Goal: Check status: Check status

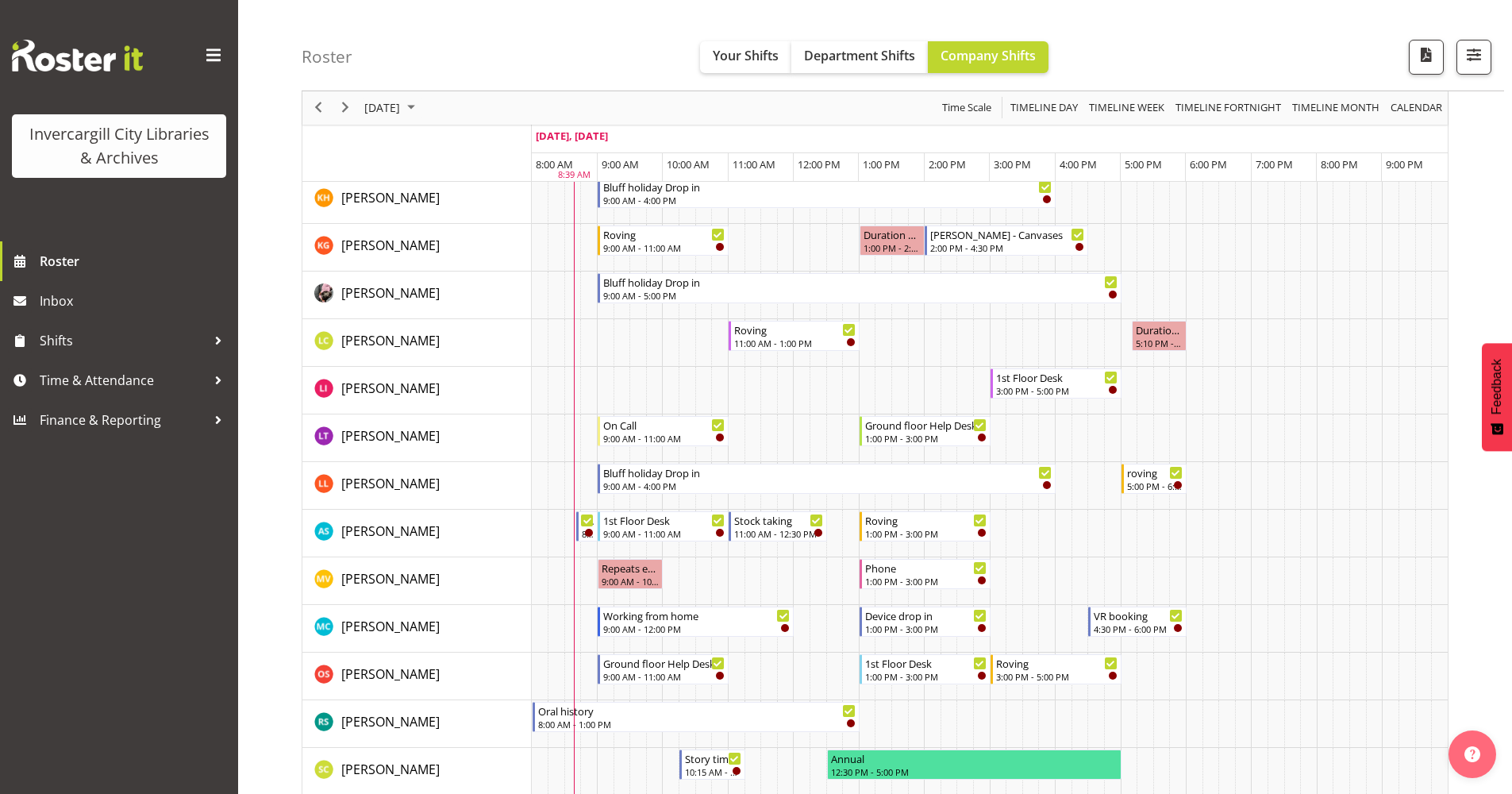
scroll to position [476, 0]
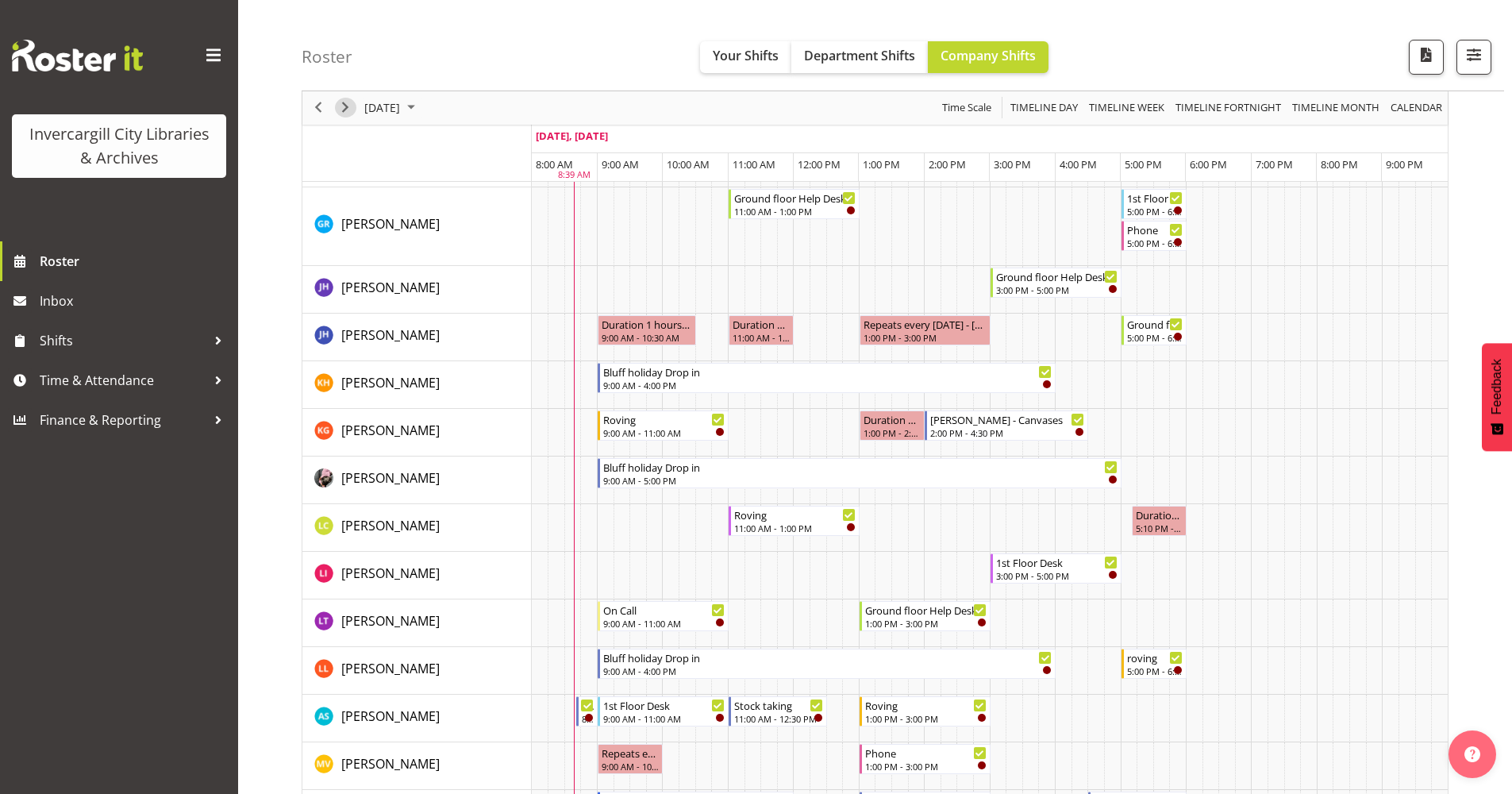
click at [344, 112] on span "Next" at bounding box center [346, 108] width 19 height 20
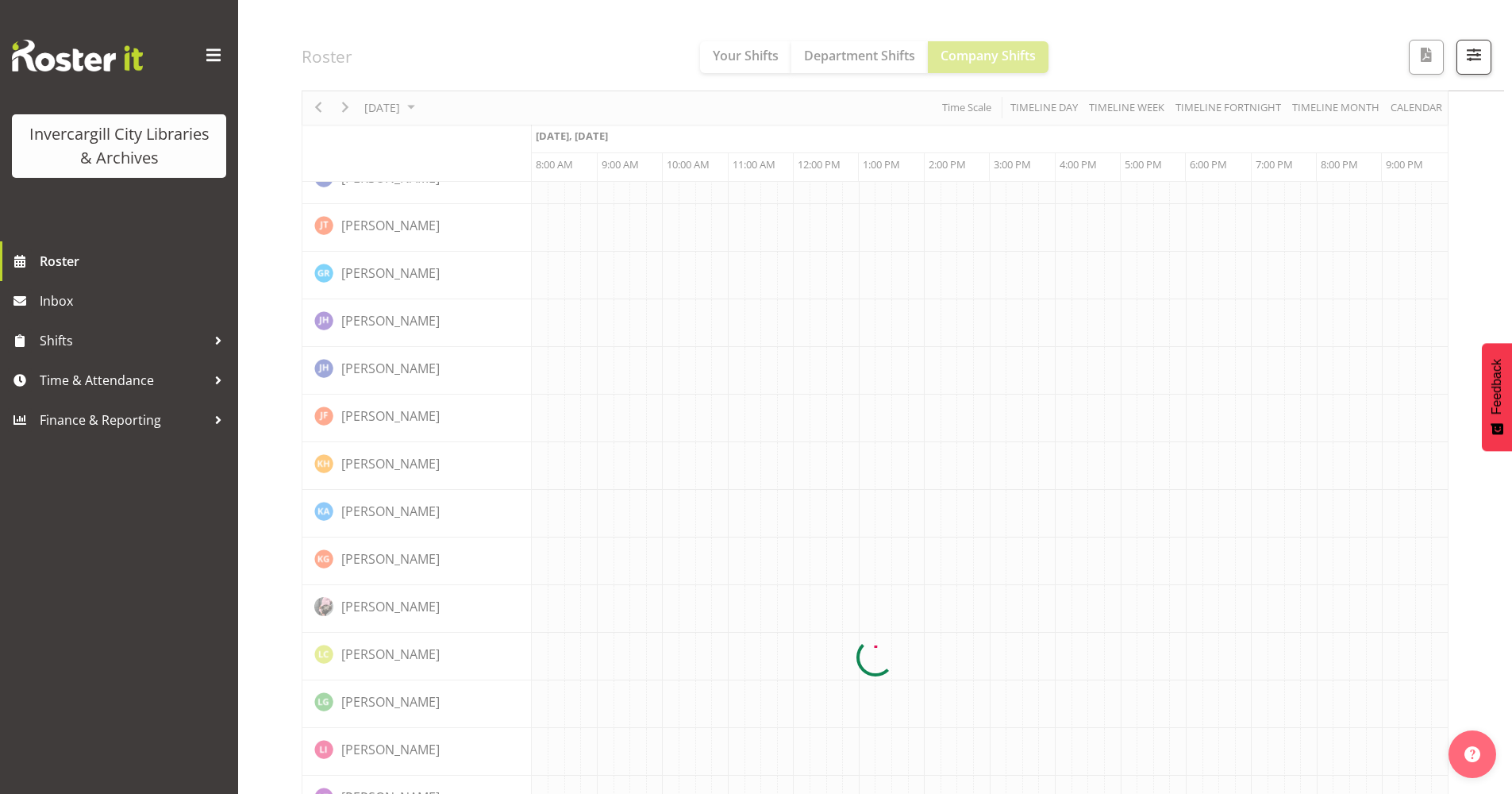
scroll to position [0, 0]
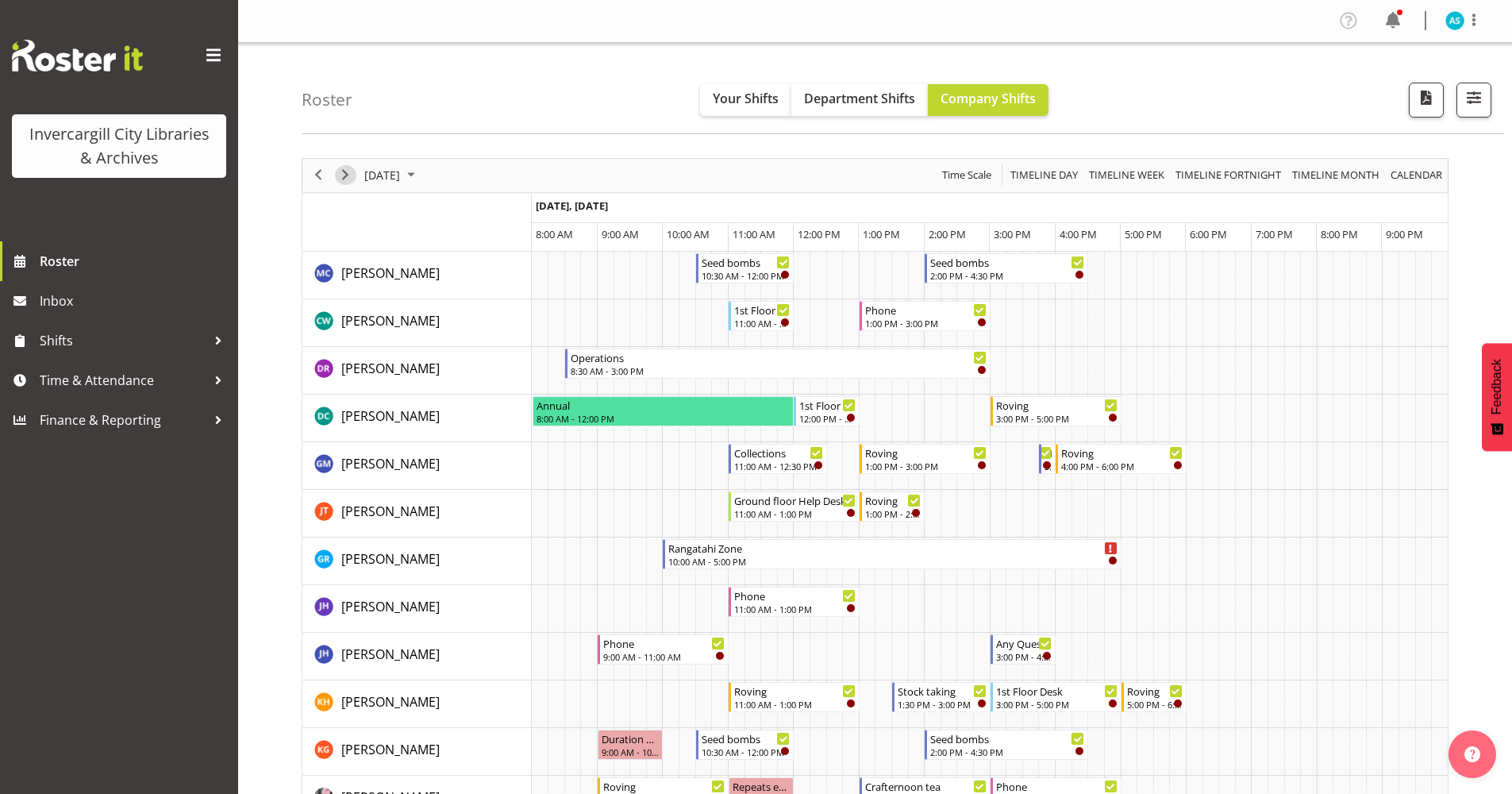
click at [344, 176] on span "Next" at bounding box center [346, 175] width 19 height 20
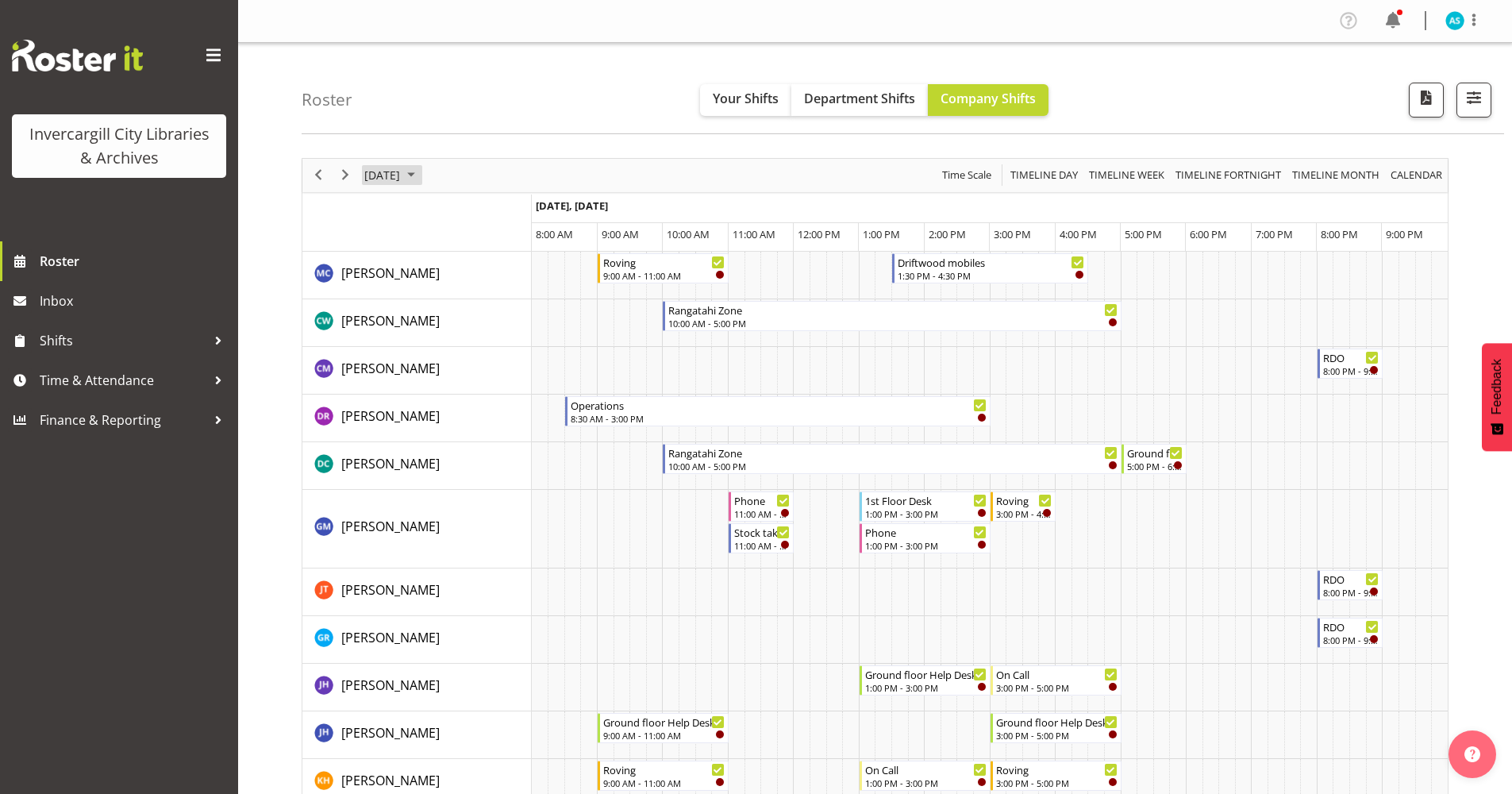
click at [421, 177] on span "September 2025" at bounding box center [411, 175] width 19 height 20
click at [382, 381] on span "28" at bounding box center [381, 378] width 24 height 24
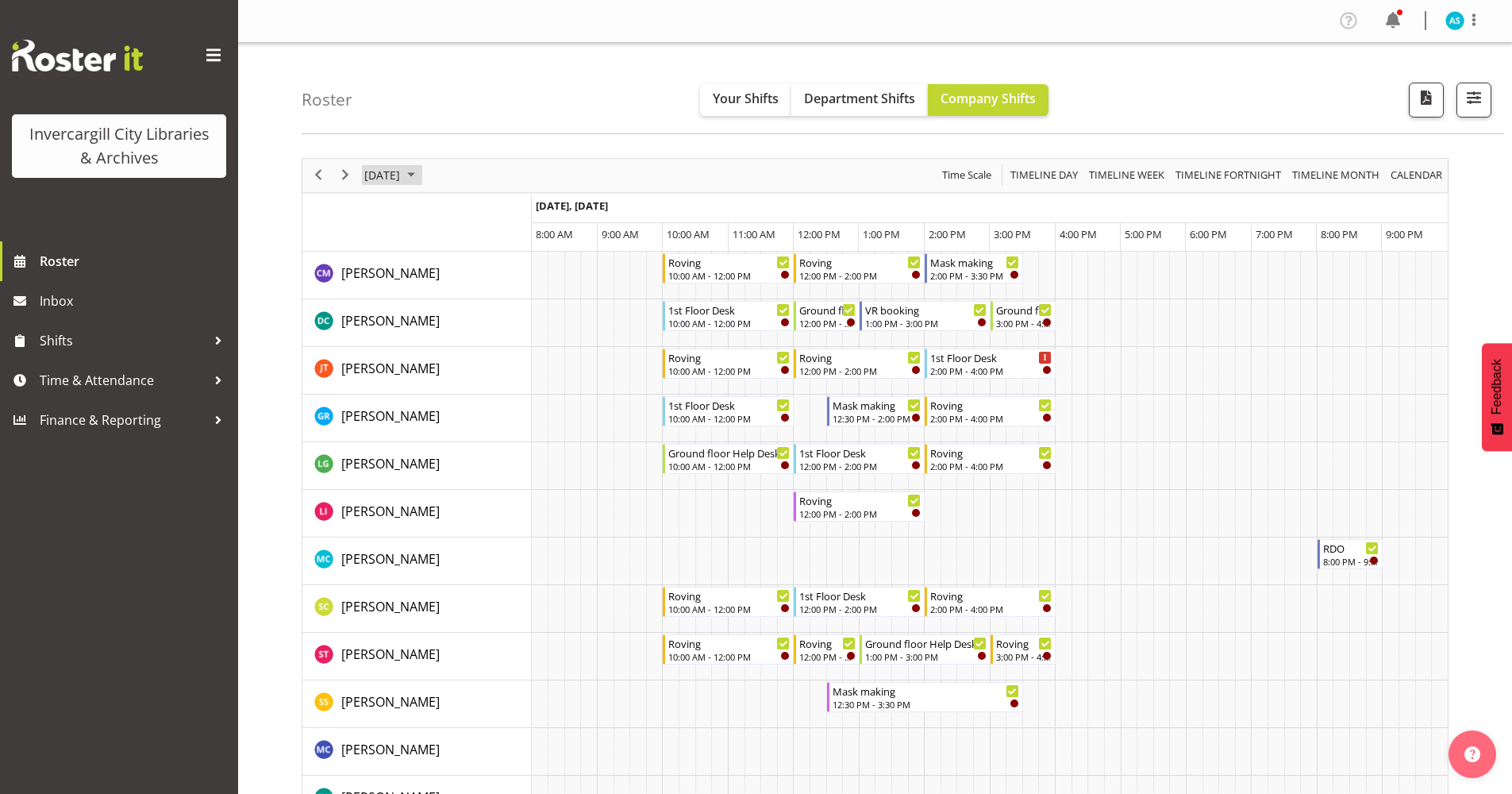
click at [421, 172] on span "September 2025" at bounding box center [411, 175] width 19 height 20
click at [401, 377] on span "29" at bounding box center [406, 378] width 24 height 24
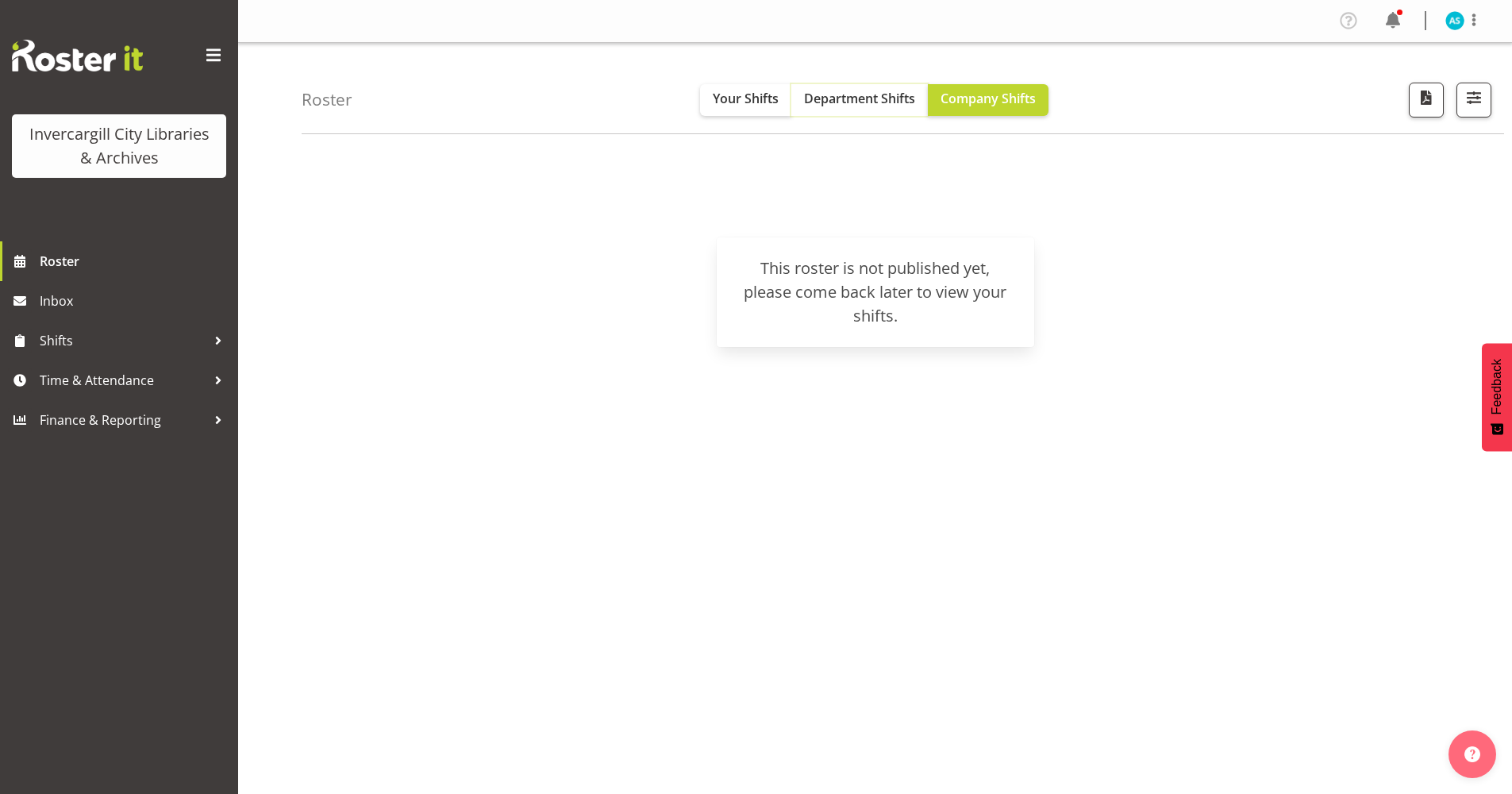
click at [870, 100] on span "Department Shifts" at bounding box center [860, 98] width 111 height 17
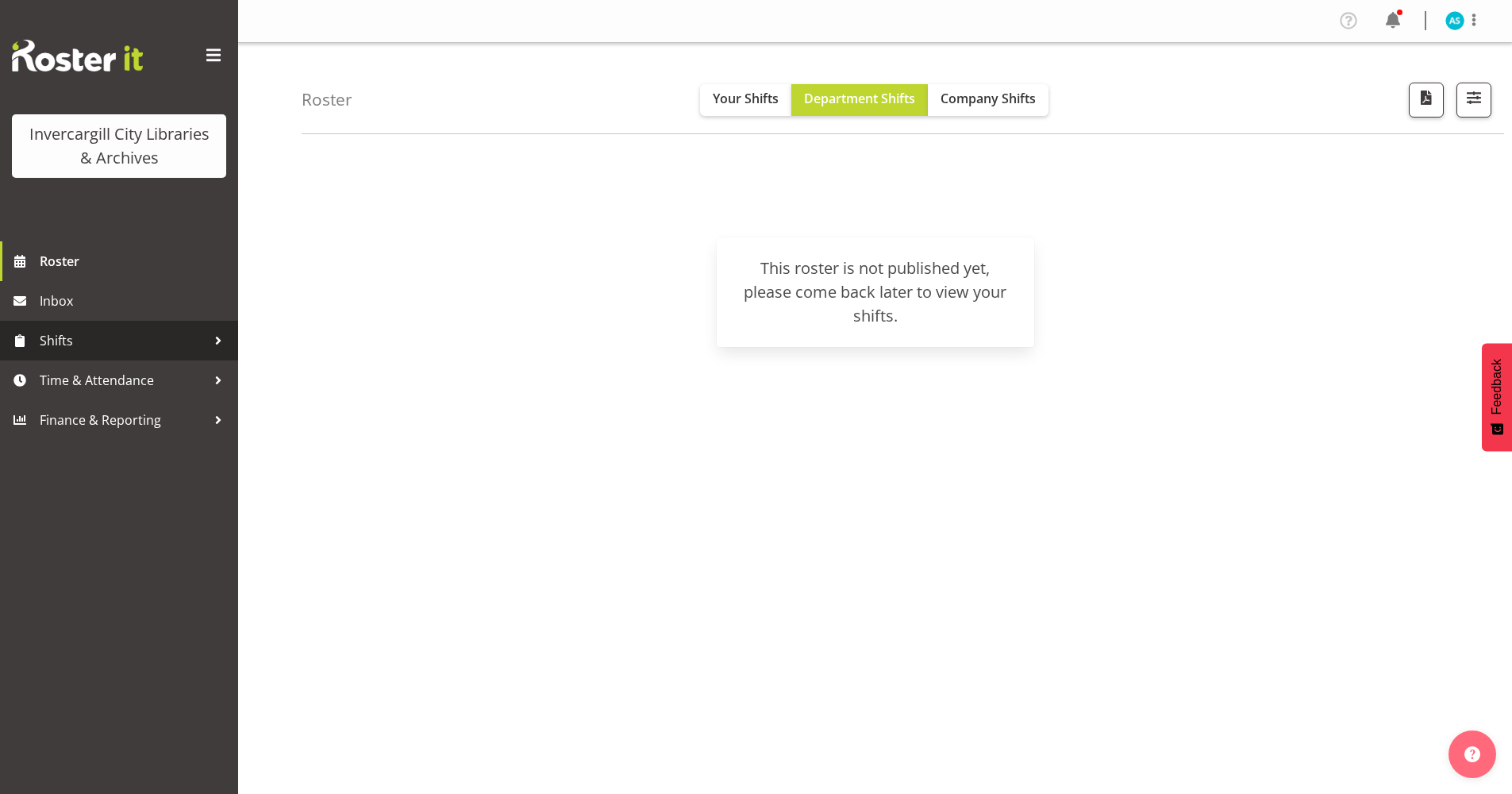
click at [76, 340] on span "Shifts" at bounding box center [123, 340] width 167 height 24
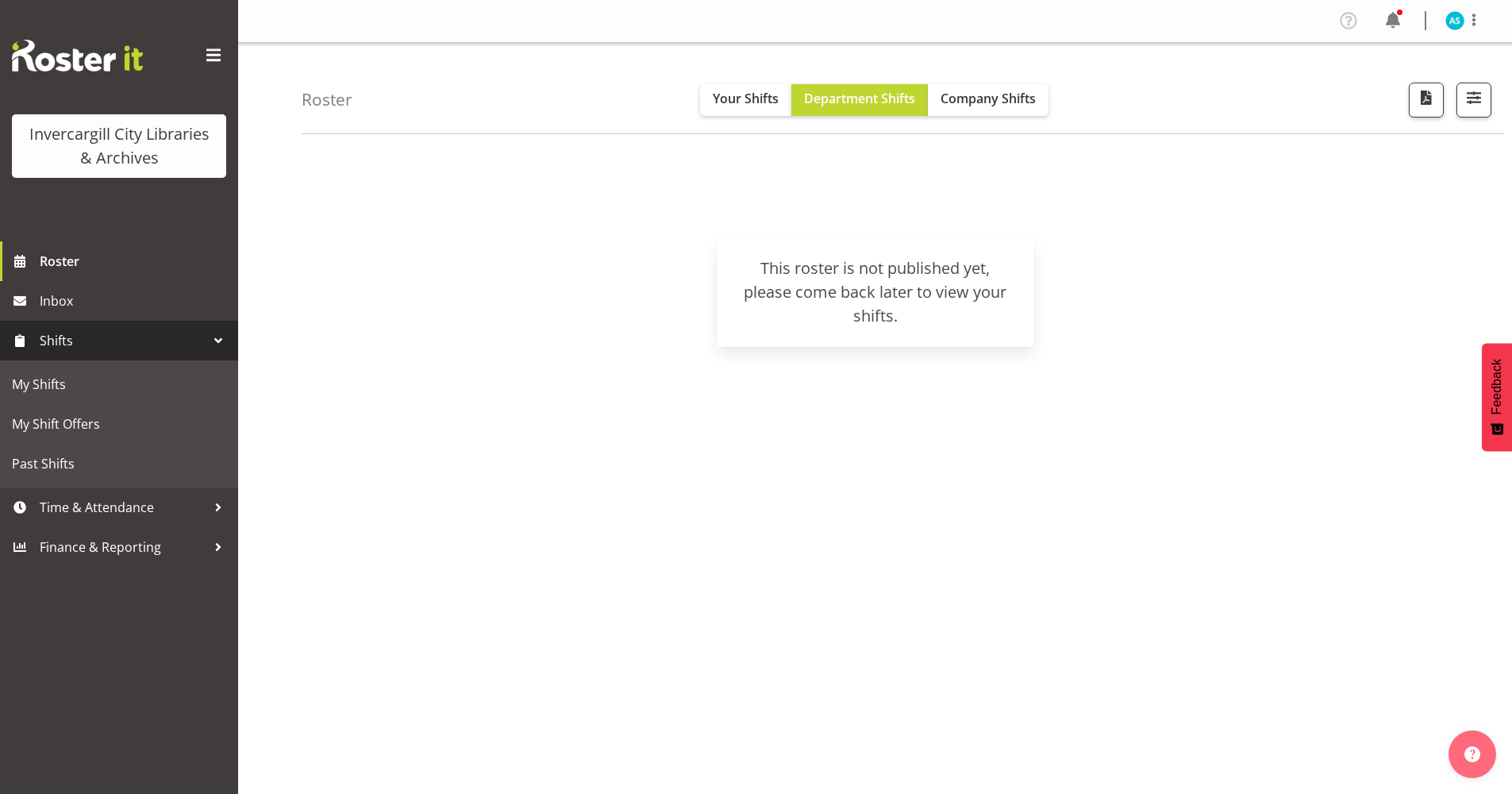
drag, startPoint x: 651, startPoint y: 390, endPoint x: 650, endPoint y: 374, distance: 16.0
click at [651, 389] on div "[DATE] [DATE] Timeline Day Timeline Week Timeline Fortnight Timeline Month cale…" at bounding box center [907, 464] width 1211 height 635
click at [74, 505] on span "Time & Attendance" at bounding box center [123, 507] width 167 height 24
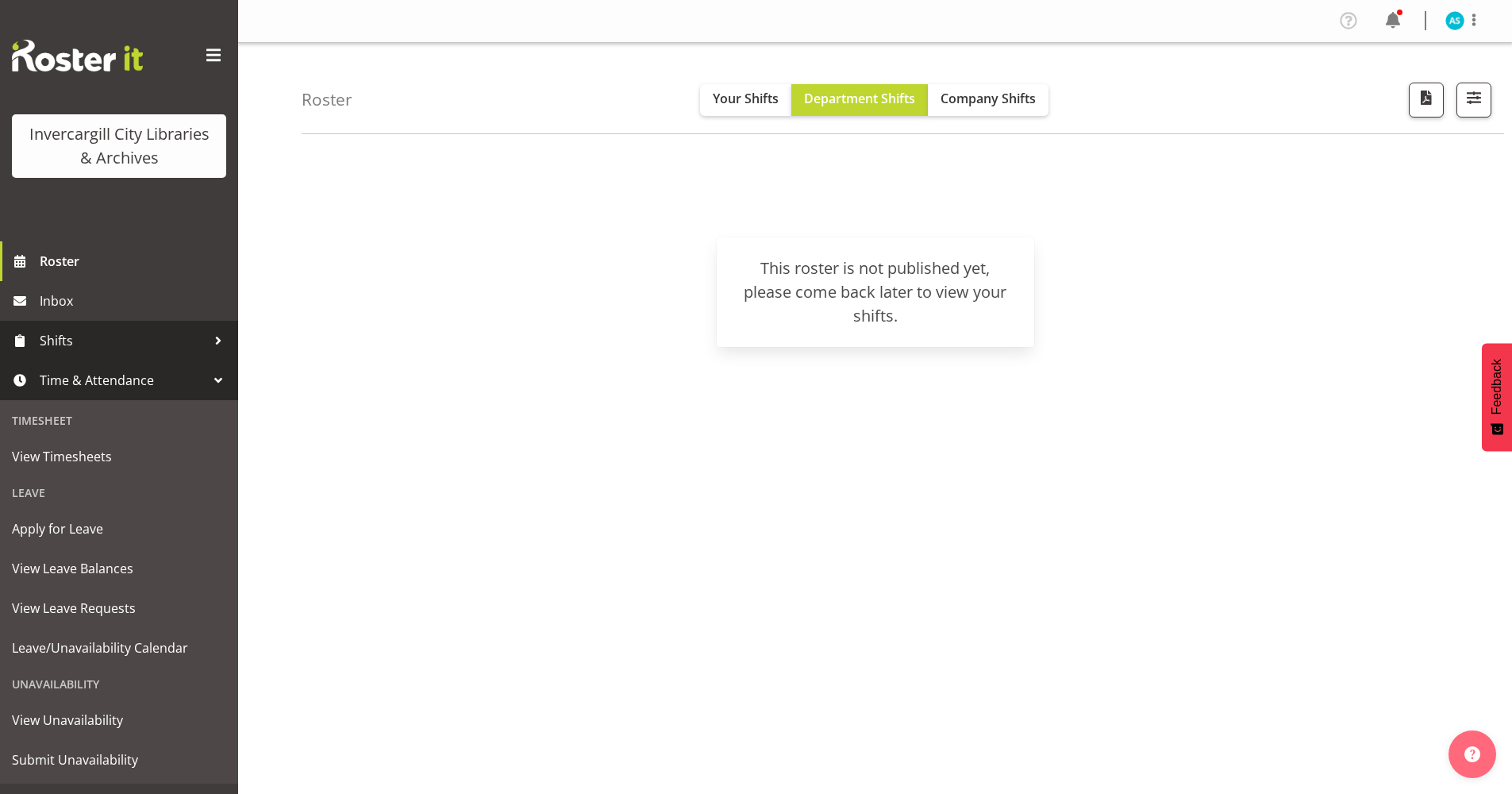
click at [207, 338] on div at bounding box center [218, 340] width 24 height 24
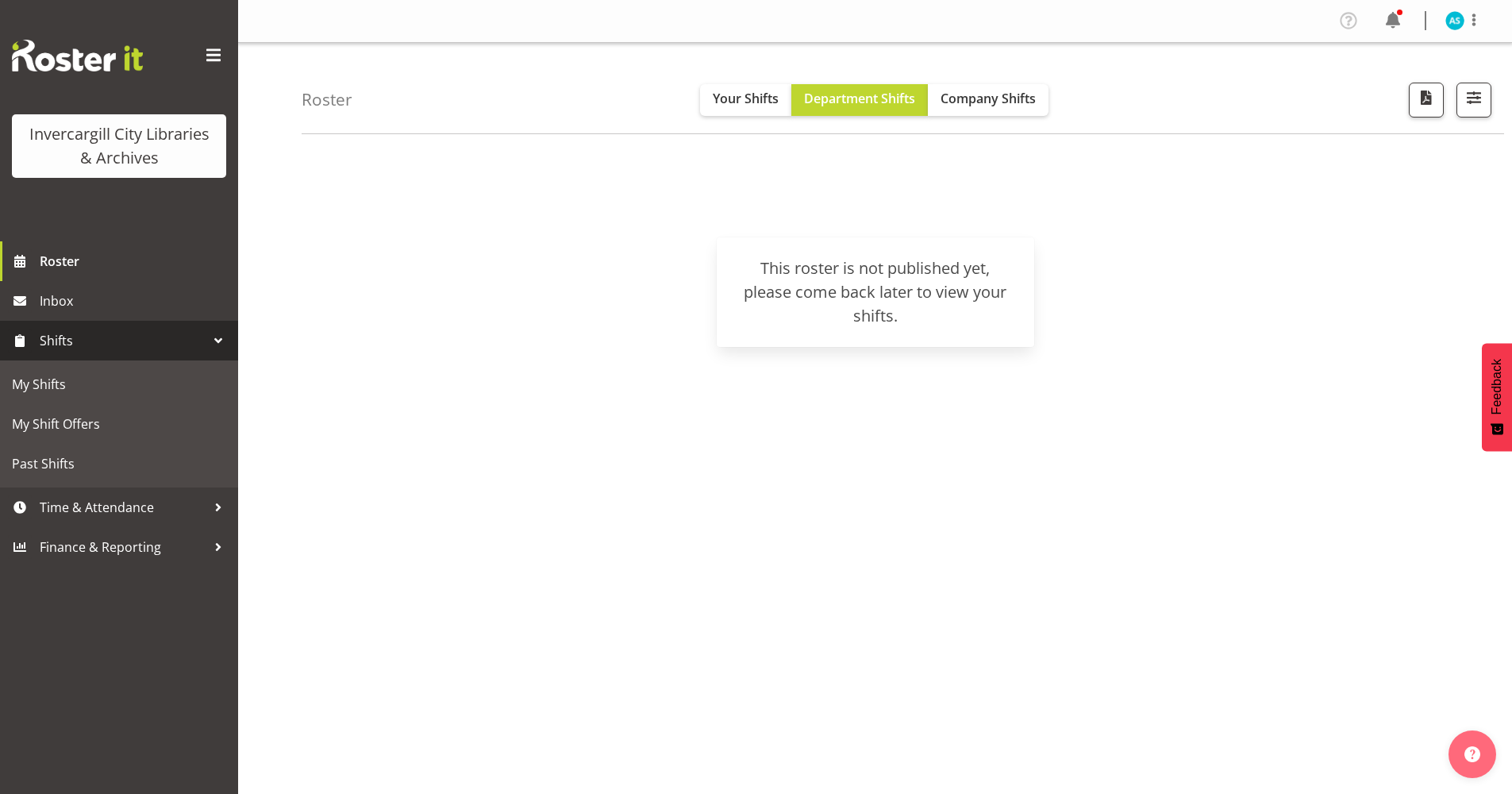
click at [212, 55] on span at bounding box center [213, 55] width 25 height 25
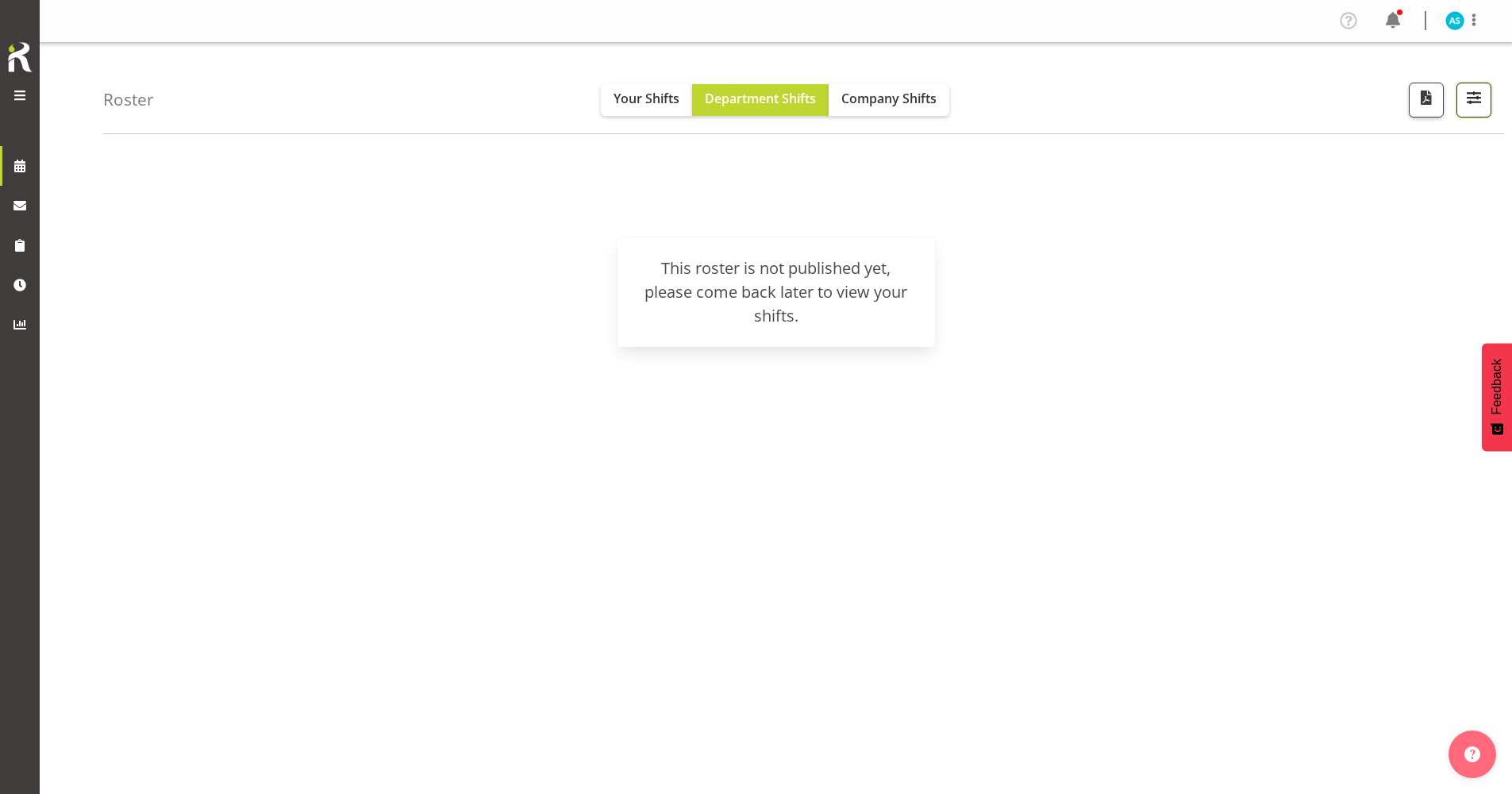
click at [1472, 103] on span "button" at bounding box center [1474, 97] width 21 height 21
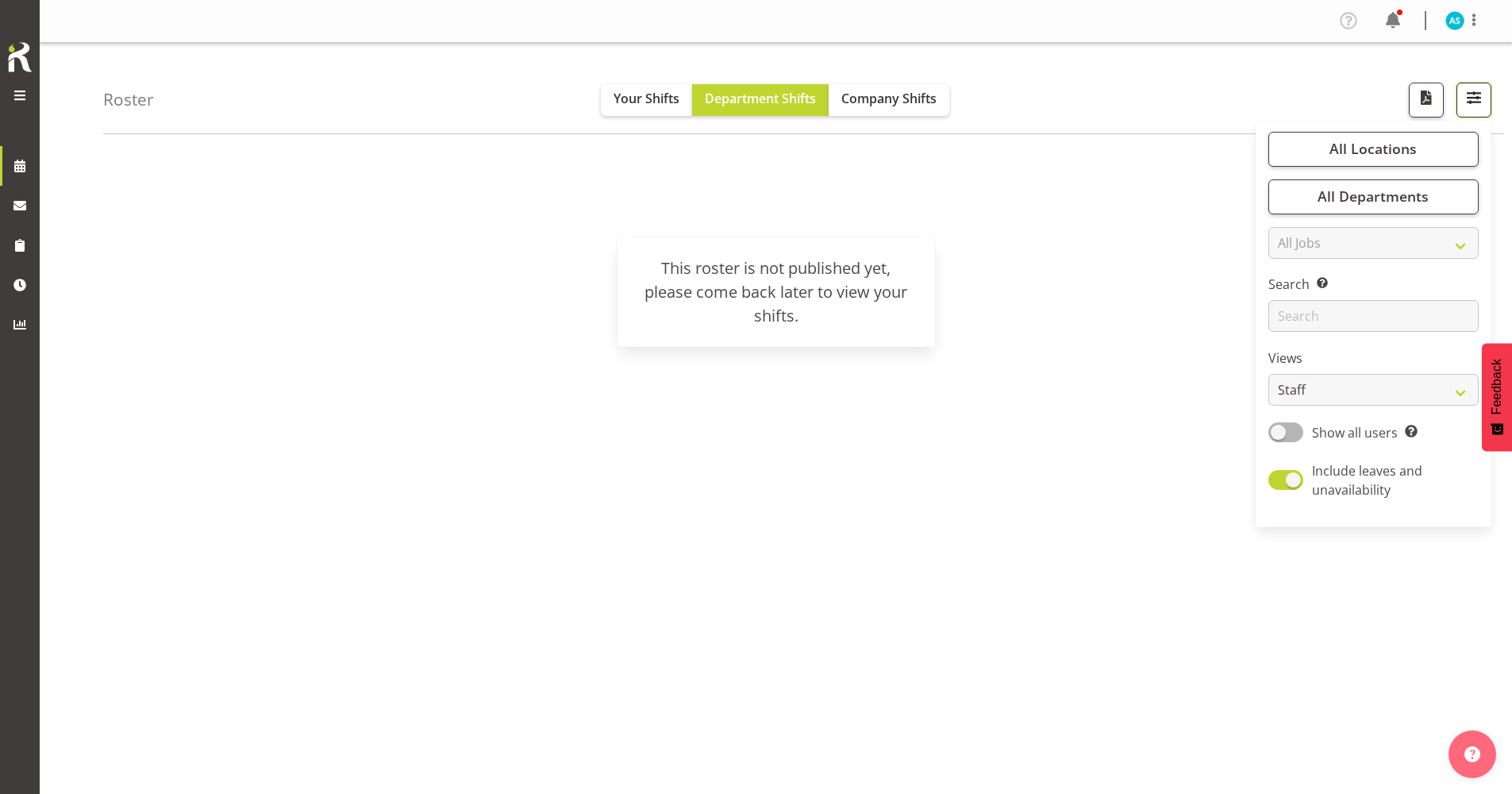
click at [1472, 103] on span "button" at bounding box center [1474, 97] width 21 height 21
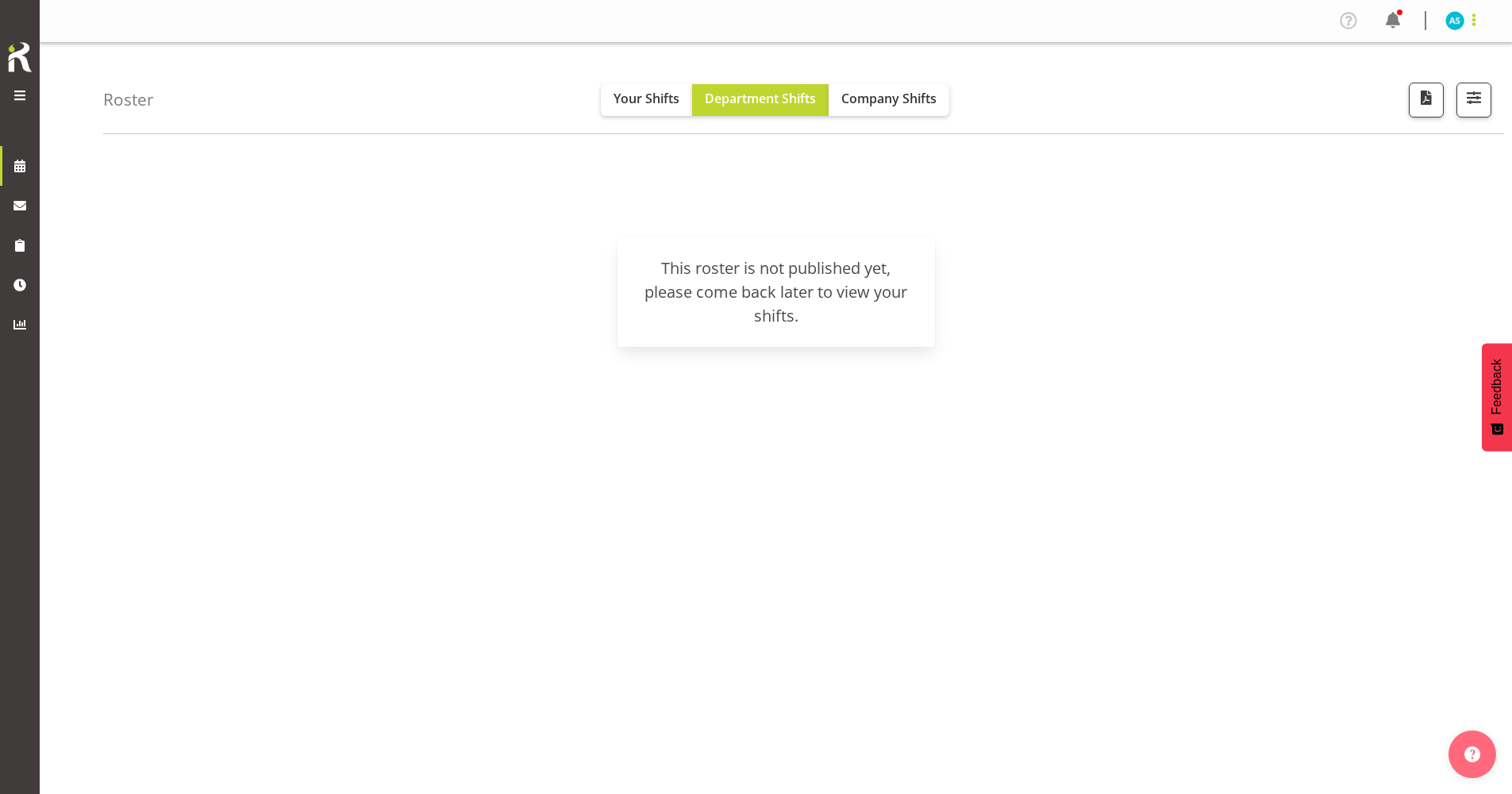
click at [1476, 14] on span at bounding box center [1474, 20] width 19 height 19
click at [1499, 394] on span "Feedback" at bounding box center [1497, 386] width 14 height 56
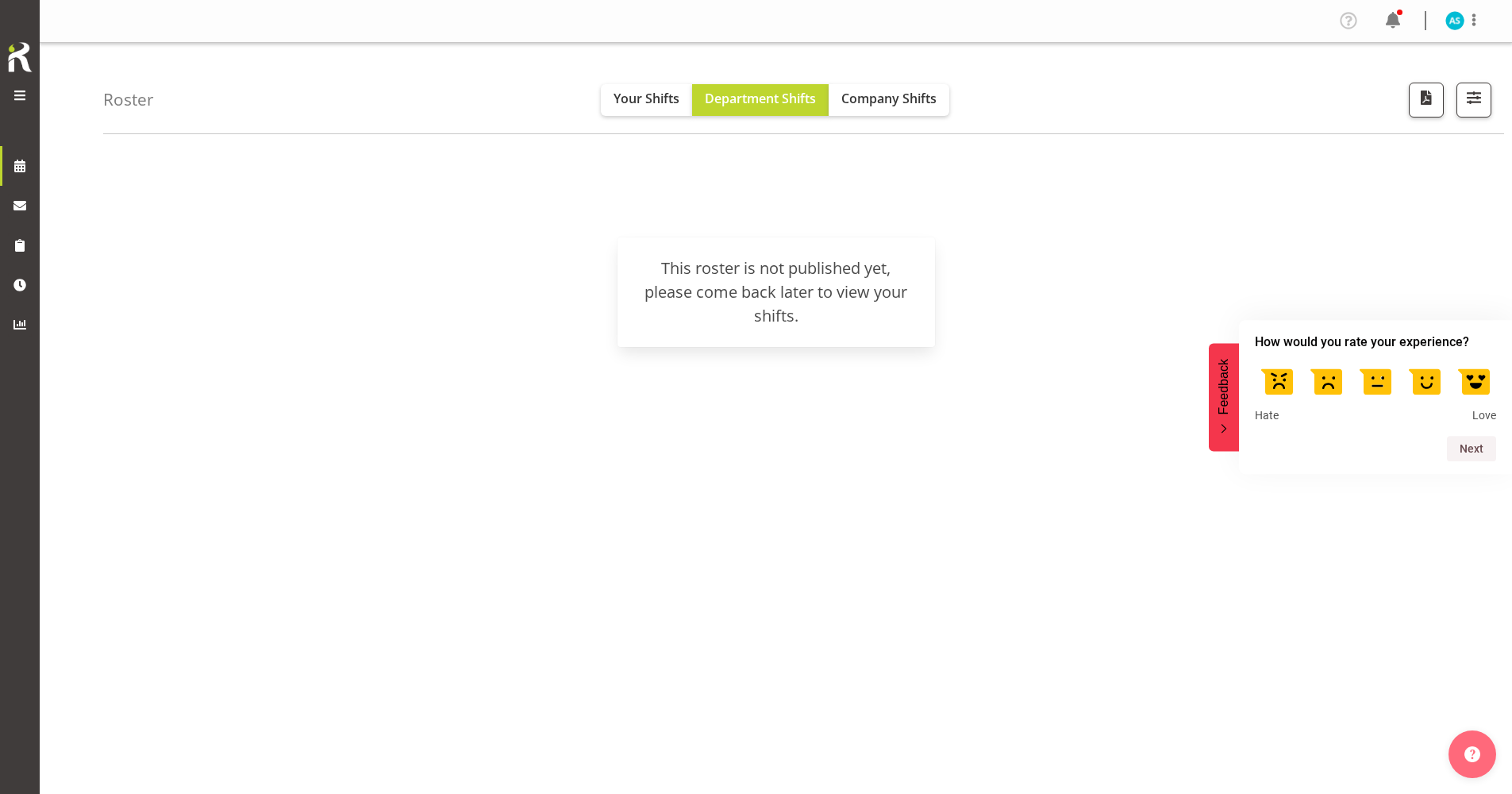
click at [1267, 601] on div "[DATE] [DATE] Timeline Day Timeline Week Timeline Fortnight Timeline Month cale…" at bounding box center [807, 464] width 1409 height 635
click at [1158, 426] on div "[DATE] [DATE] Timeline Day Timeline Week Timeline Fortnight Timeline Month cale…" at bounding box center [807, 464] width 1409 height 635
click at [1476, 97] on span "button" at bounding box center [1474, 97] width 21 height 21
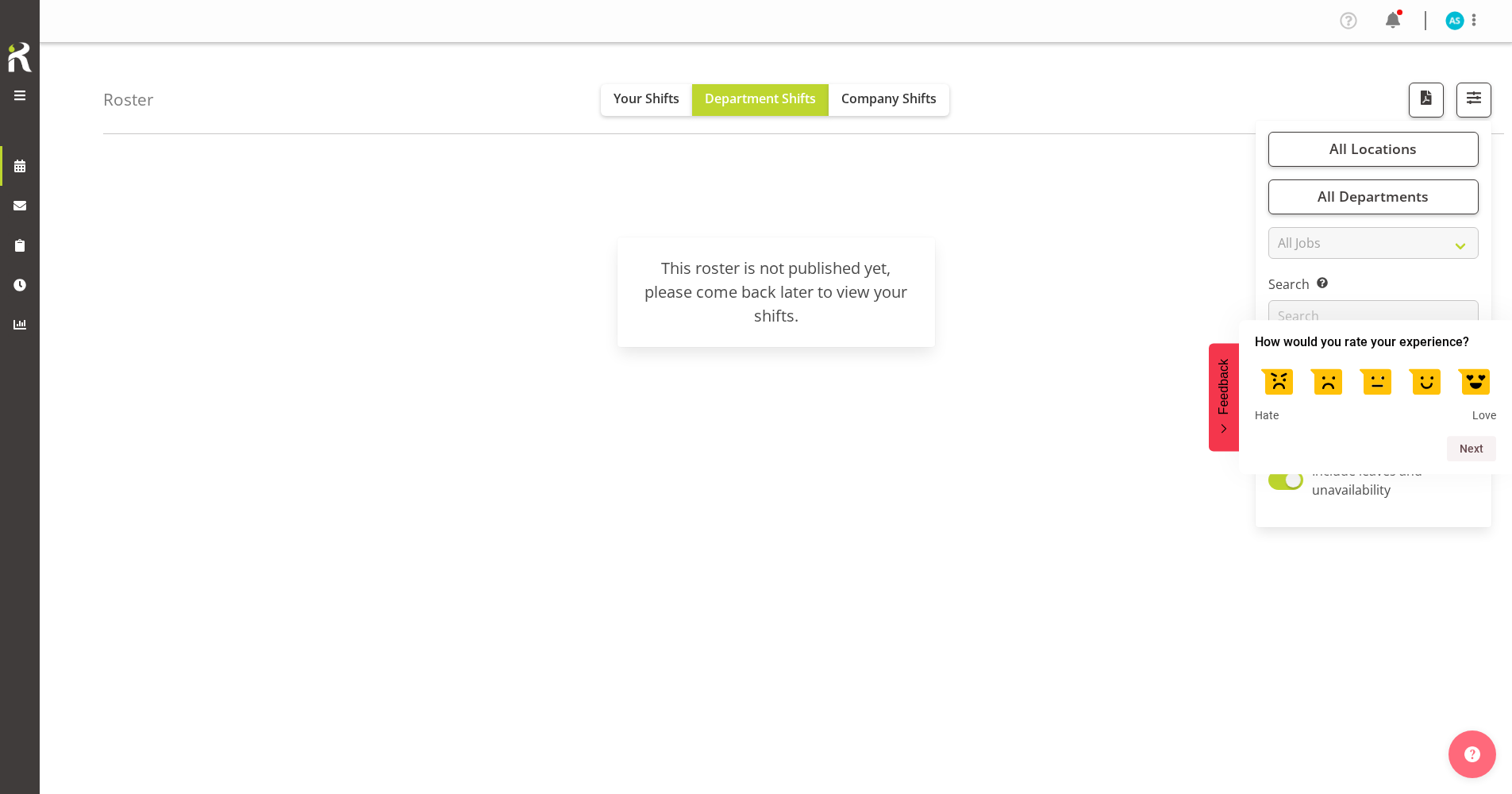
click at [1113, 449] on div "[DATE] [DATE] Timeline Day Timeline Week Timeline Fortnight Timeline Month cale…" at bounding box center [807, 464] width 1409 height 635
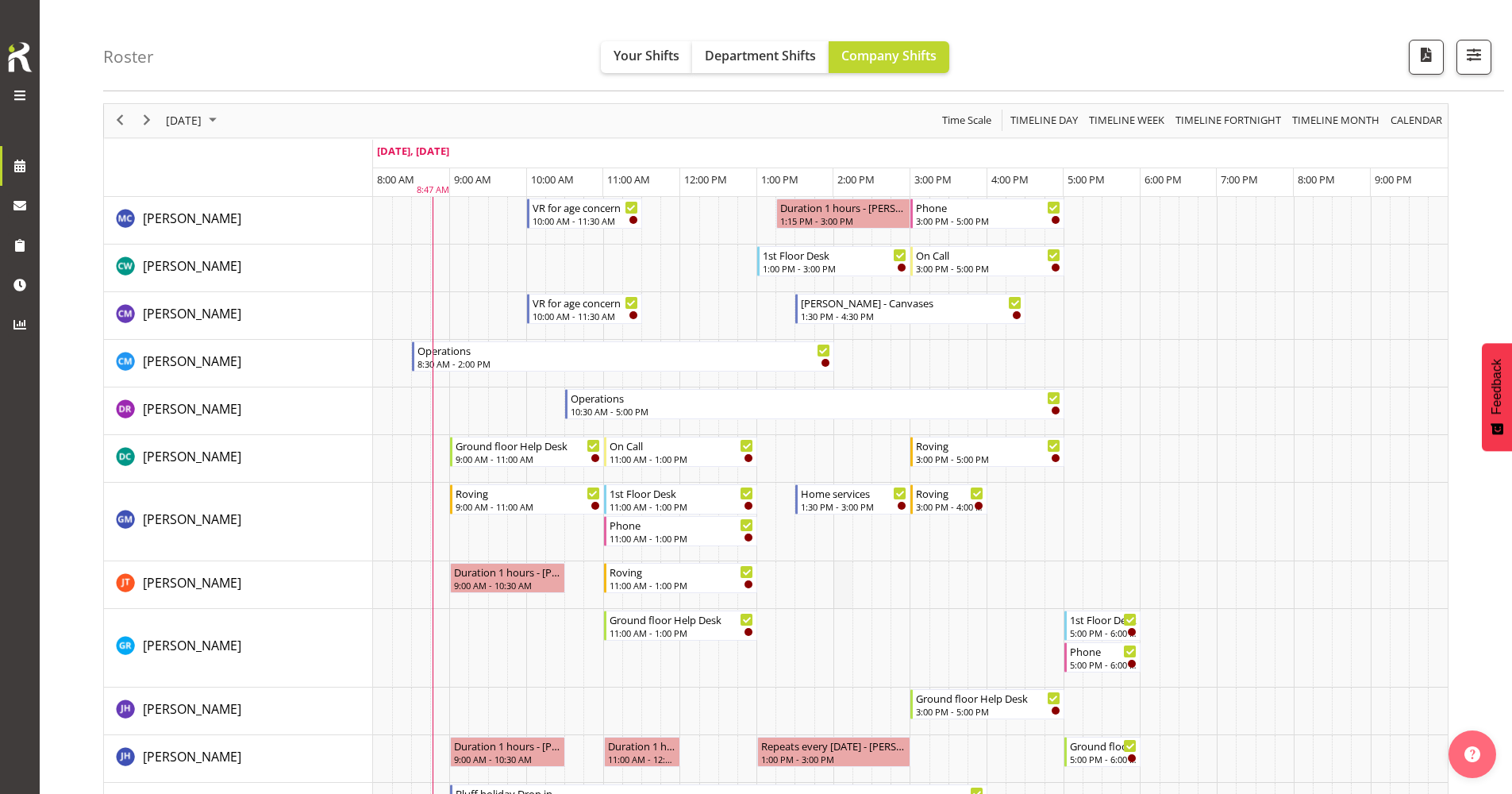
scroll to position [79, 0]
